Goal: Task Accomplishment & Management: Use online tool/utility

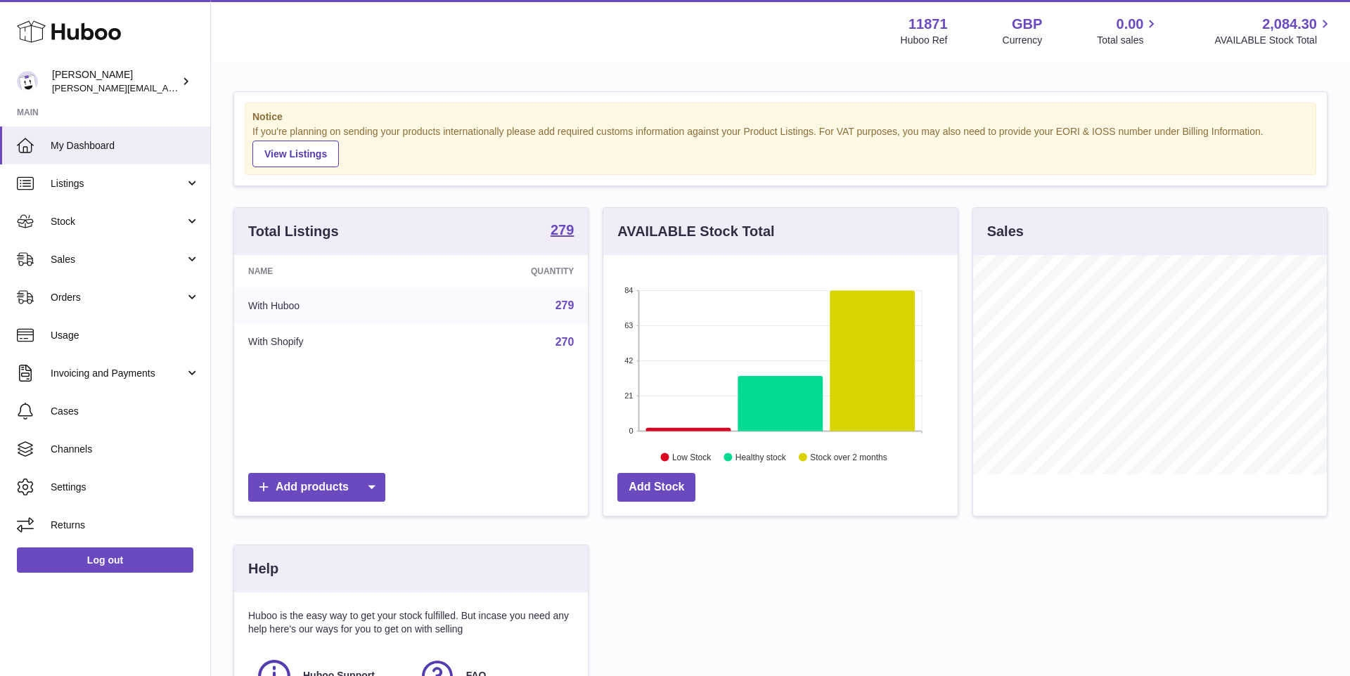
scroll to position [219, 353]
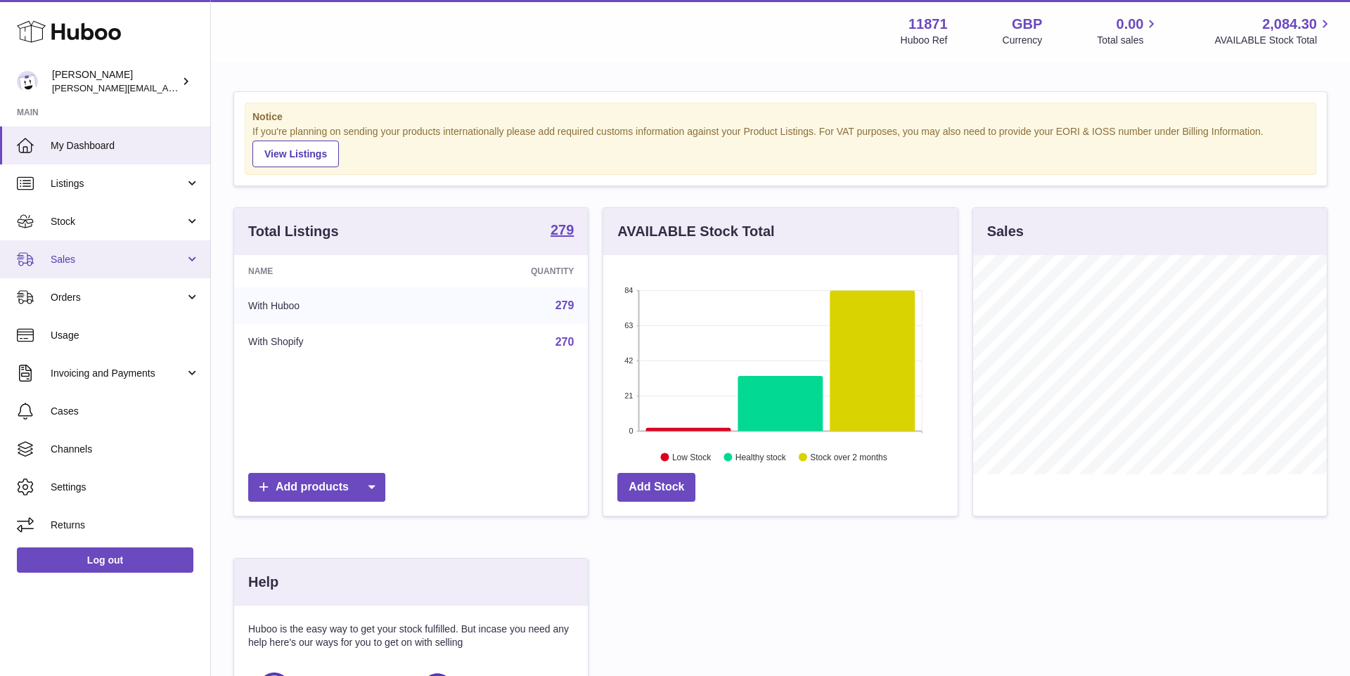
click at [57, 271] on link "Sales" at bounding box center [105, 259] width 210 height 38
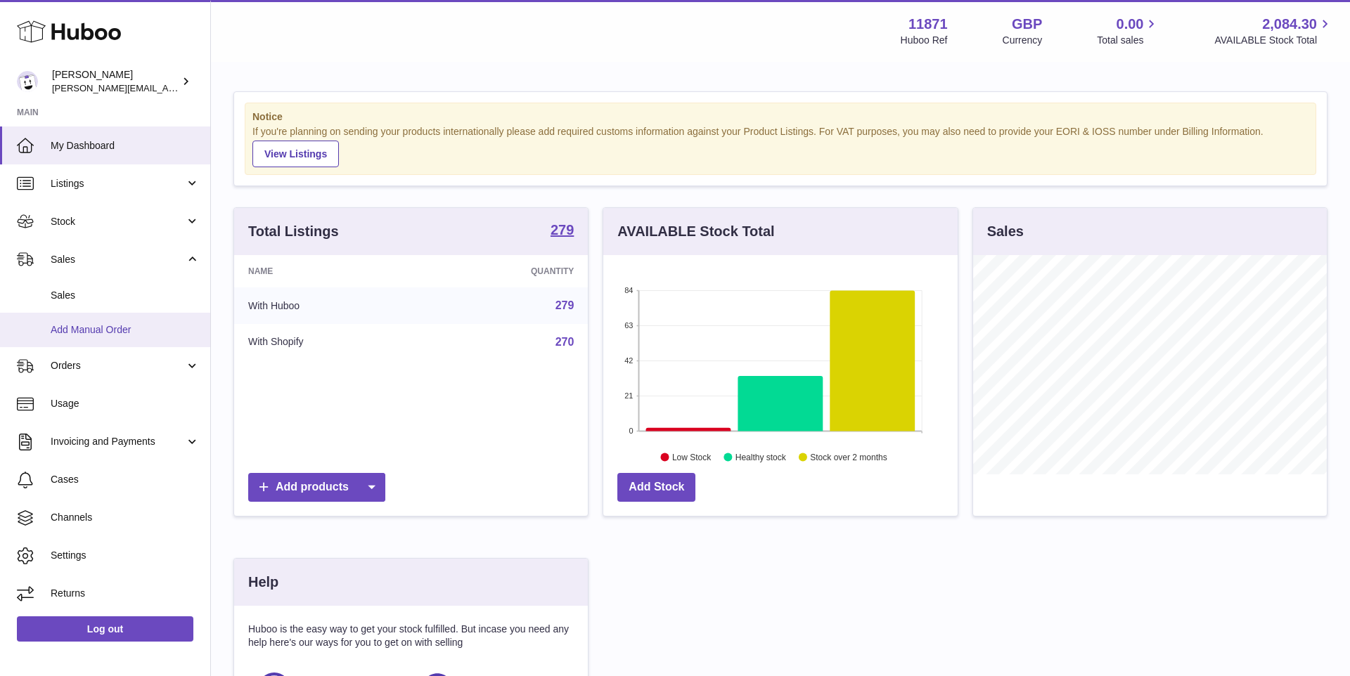
click at [85, 323] on span "Add Manual Order" at bounding box center [125, 329] width 149 height 13
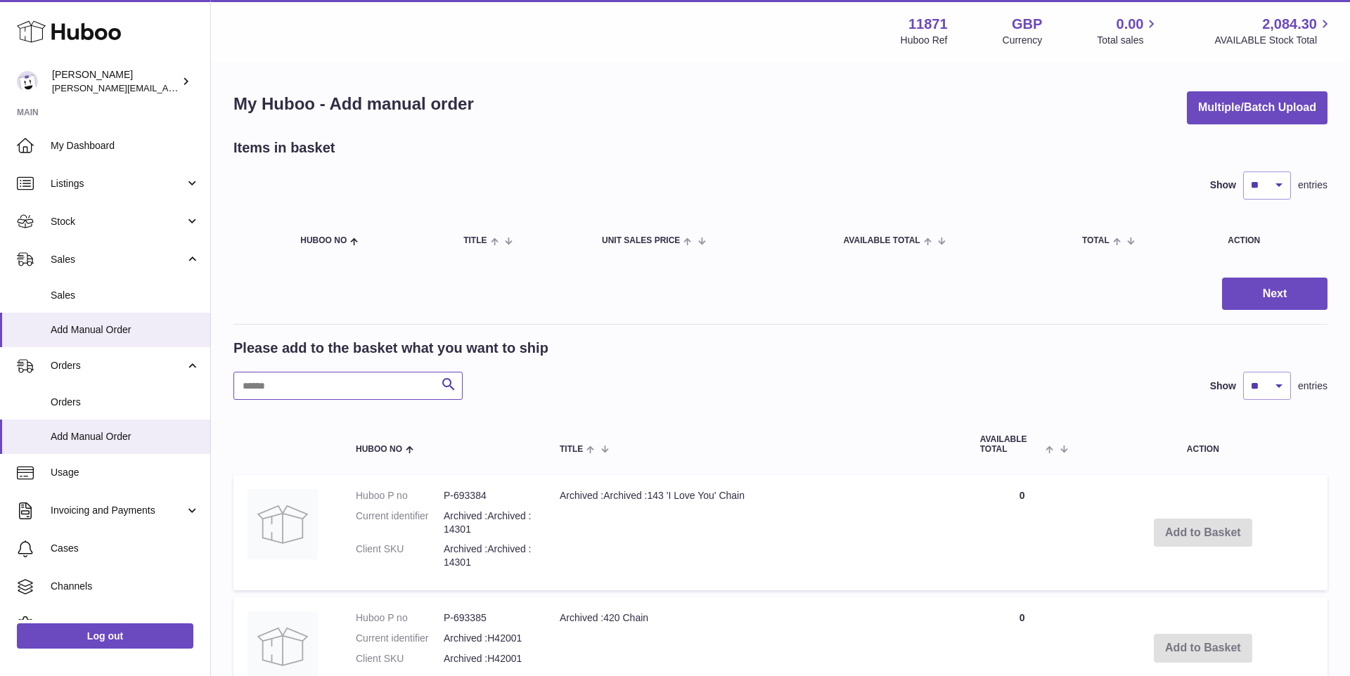
click at [381, 386] on input "text" at bounding box center [347, 386] width 229 height 28
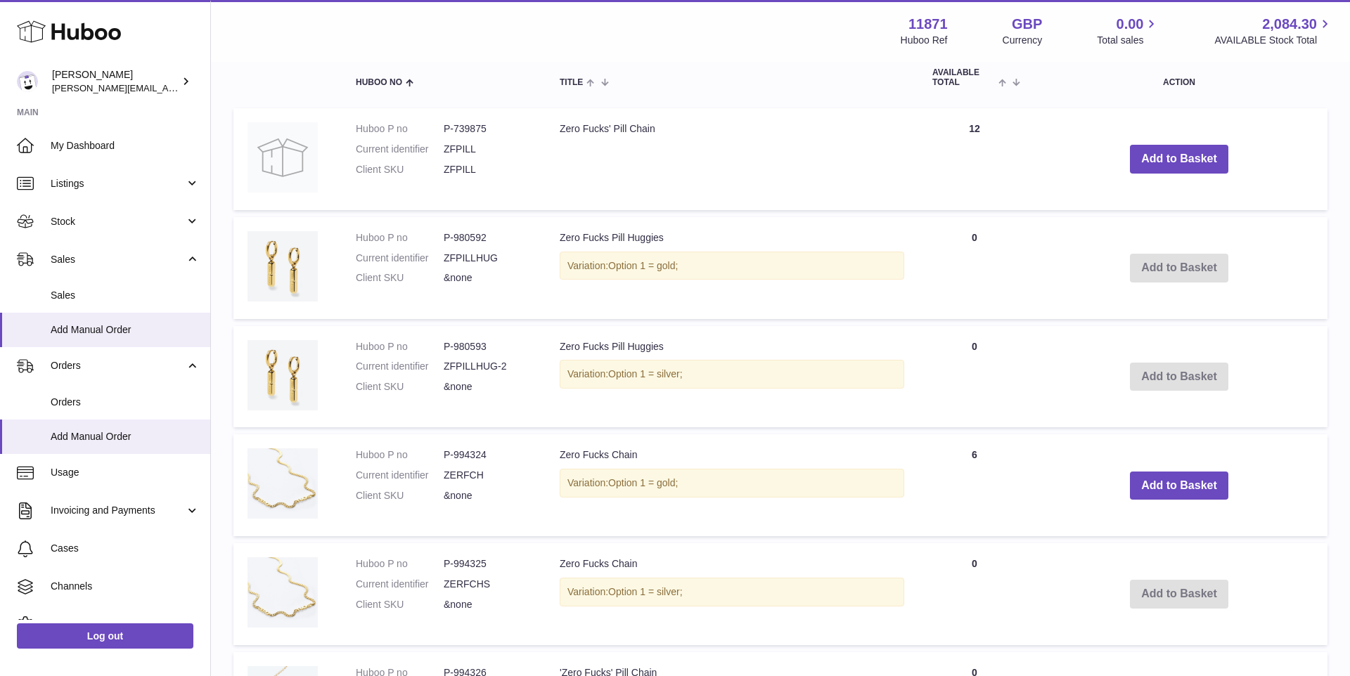
scroll to position [368, 0]
type input "**********"
click at [1165, 487] on button "Add to Basket" at bounding box center [1179, 484] width 98 height 29
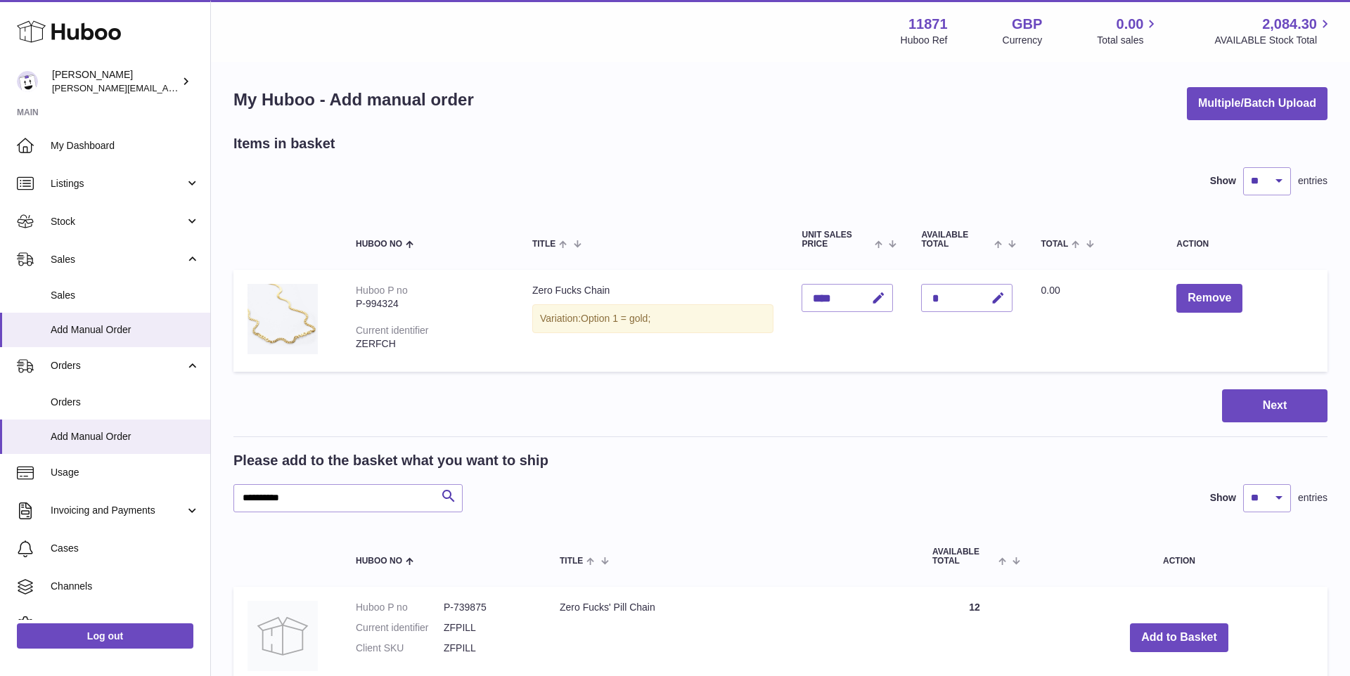
scroll to position [0, 0]
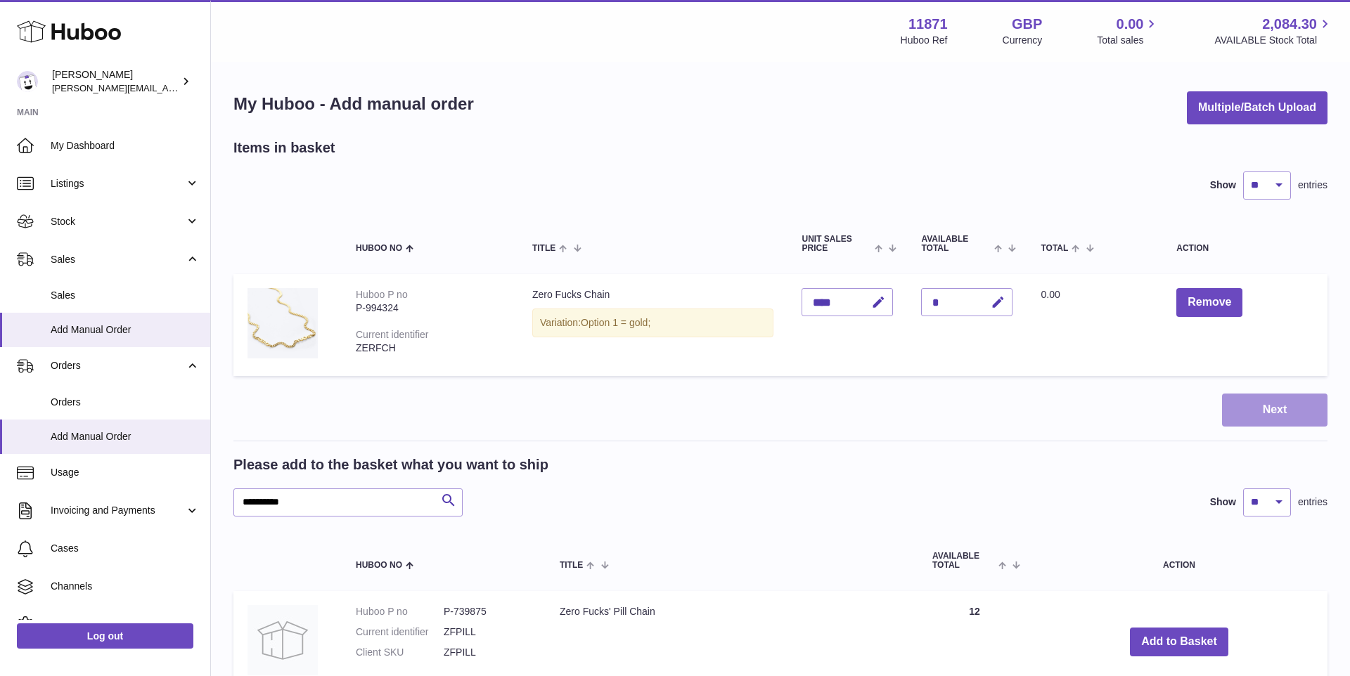
click at [1264, 394] on button "Next" at bounding box center [1274, 410] width 105 height 33
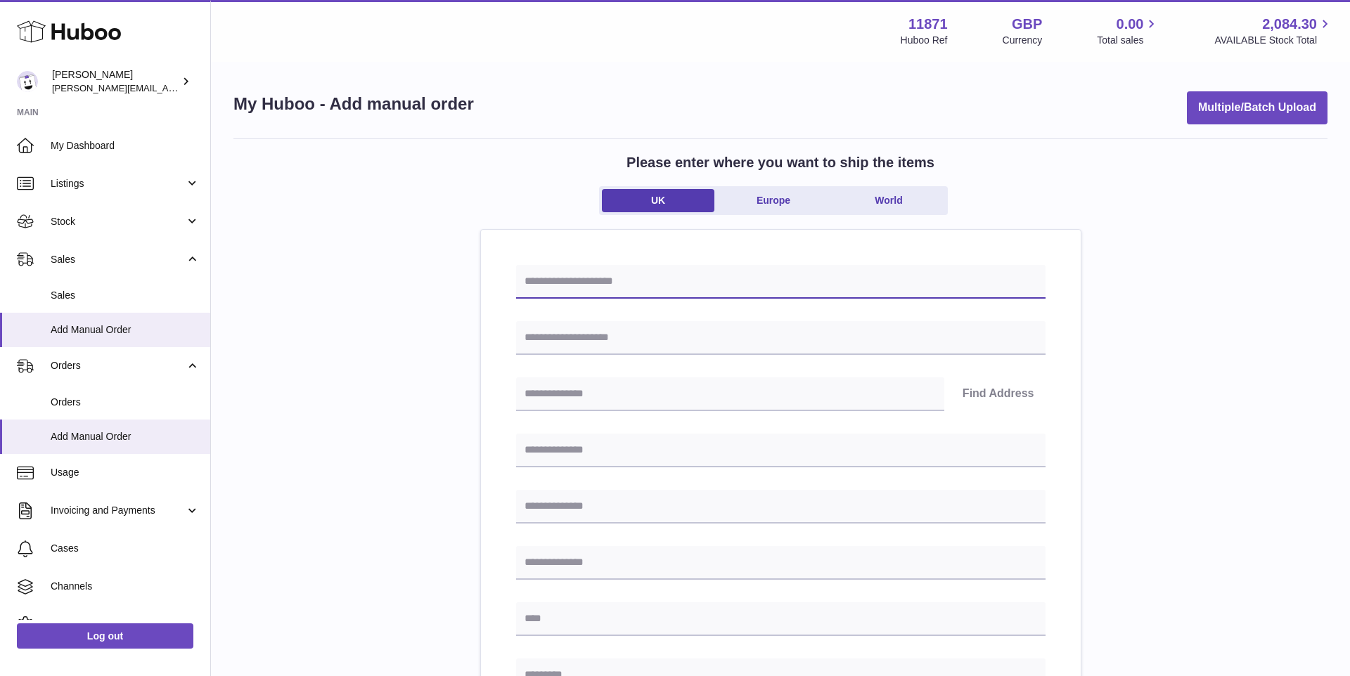
click at [608, 271] on input "text" at bounding box center [780, 282] width 529 height 34
type input "****"
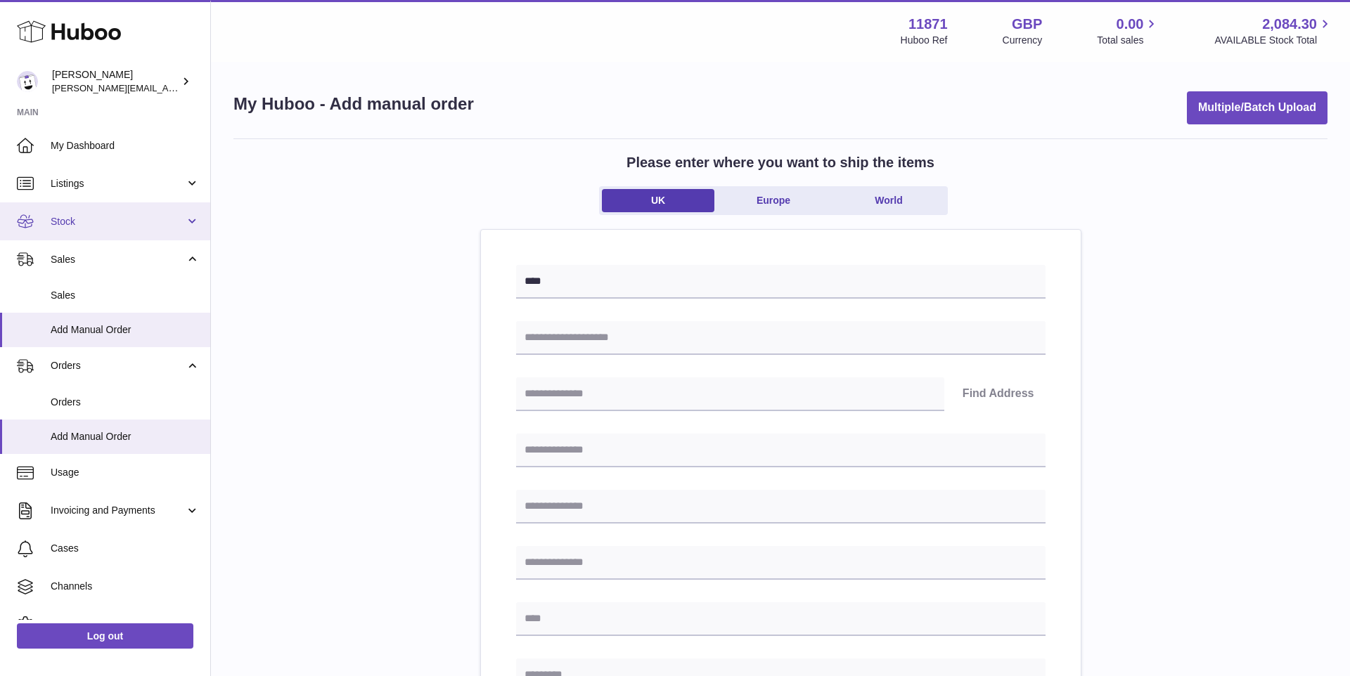
click at [101, 220] on span "Stock" at bounding box center [118, 221] width 134 height 13
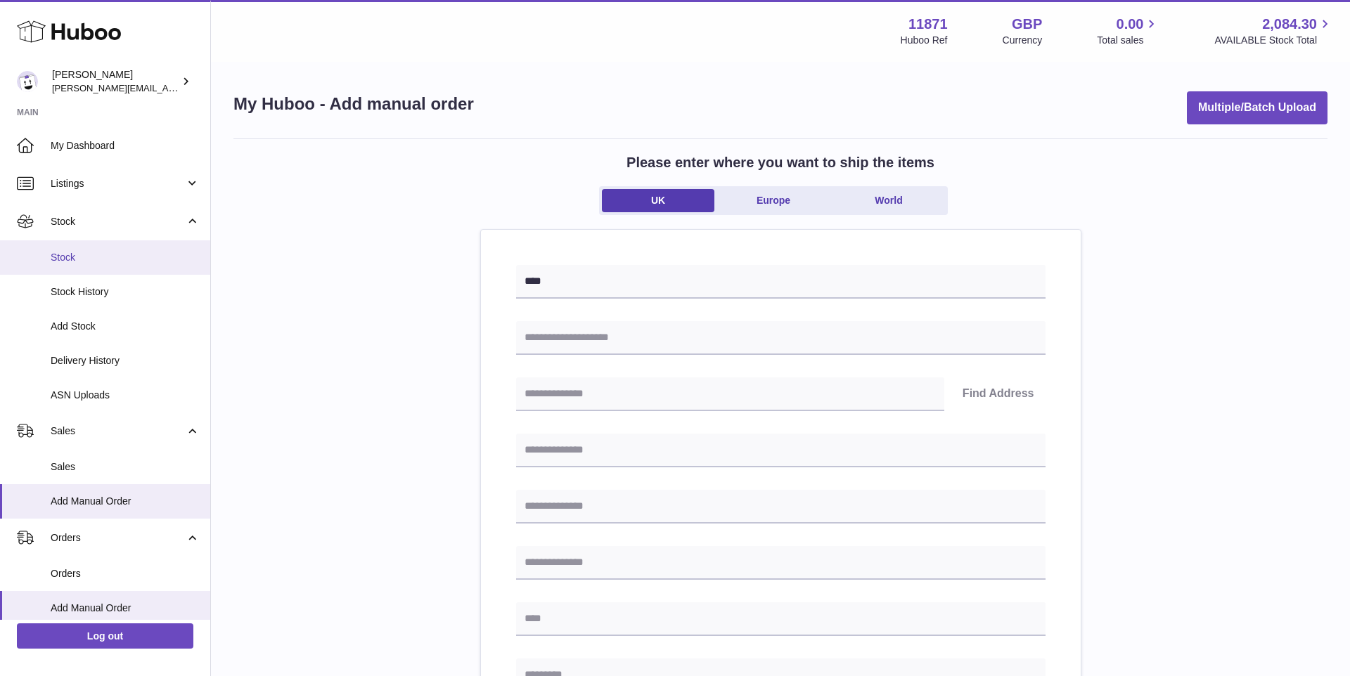
click at [79, 269] on link "Stock" at bounding box center [105, 257] width 210 height 34
